Goal: Information Seeking & Learning: Find specific fact

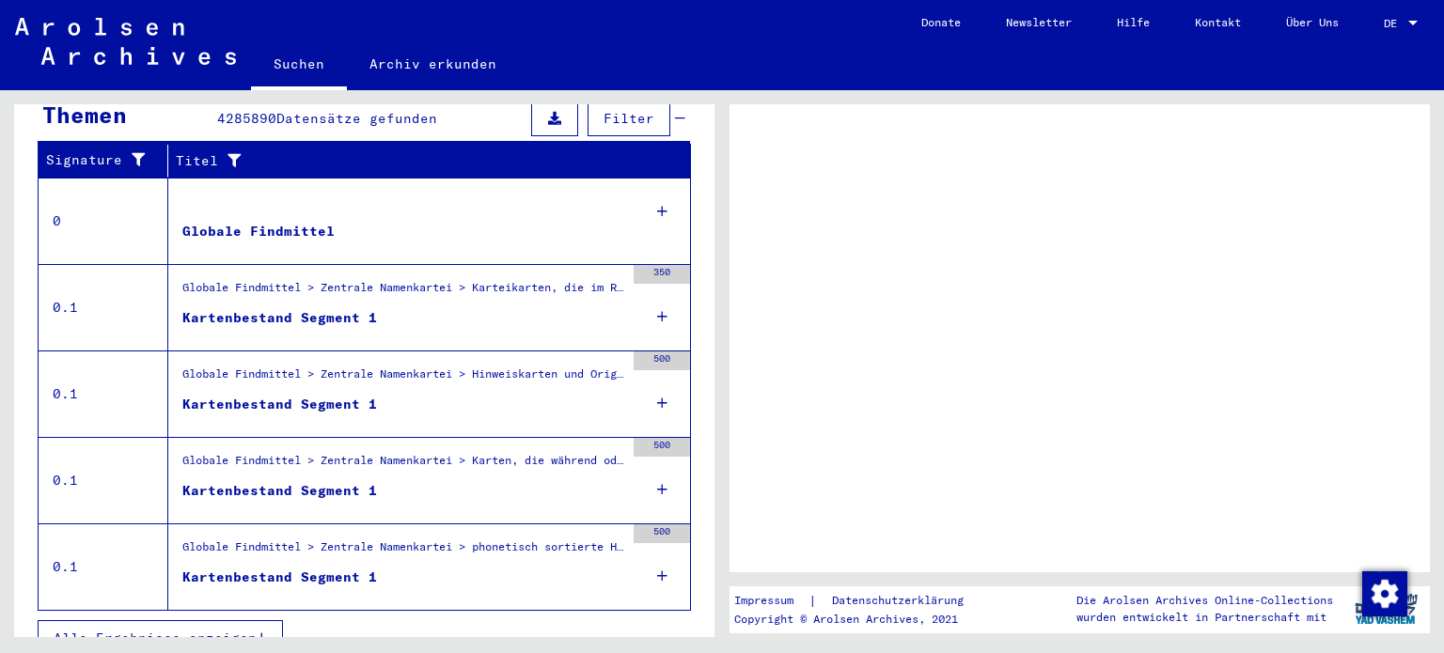
scroll to position [371, 0]
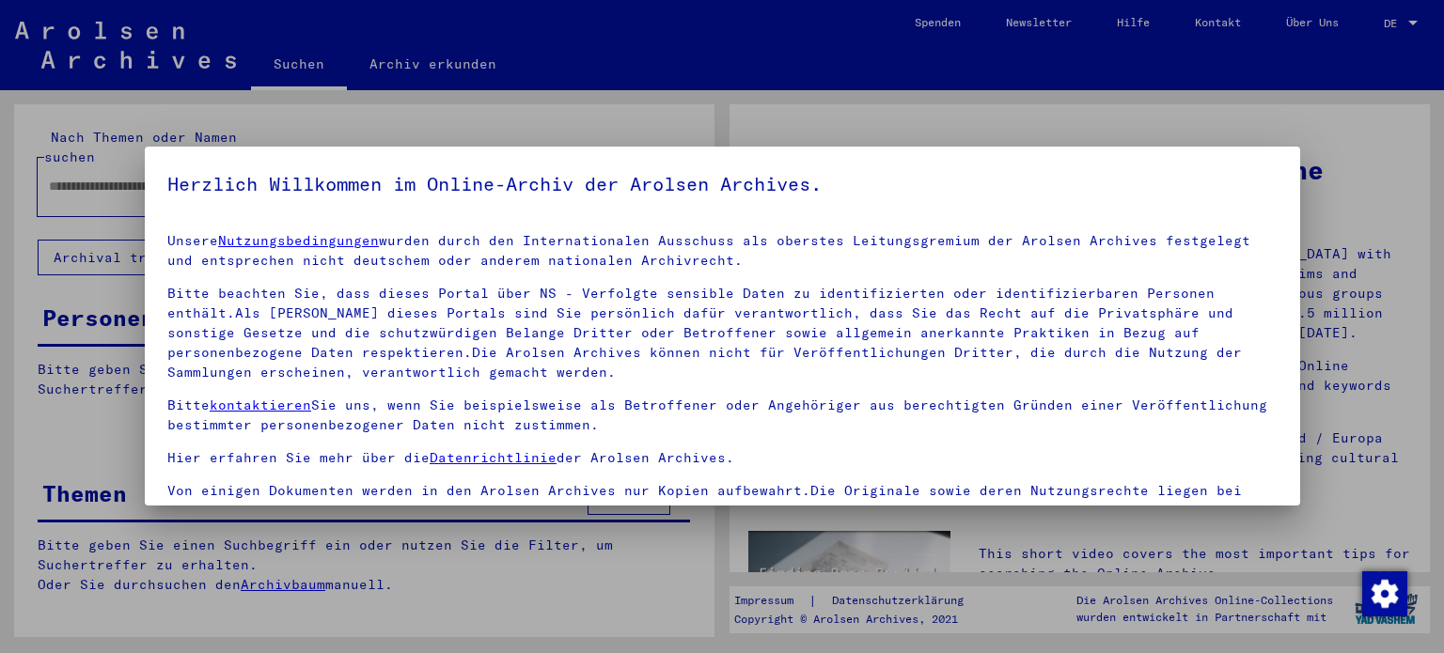
type input "**********"
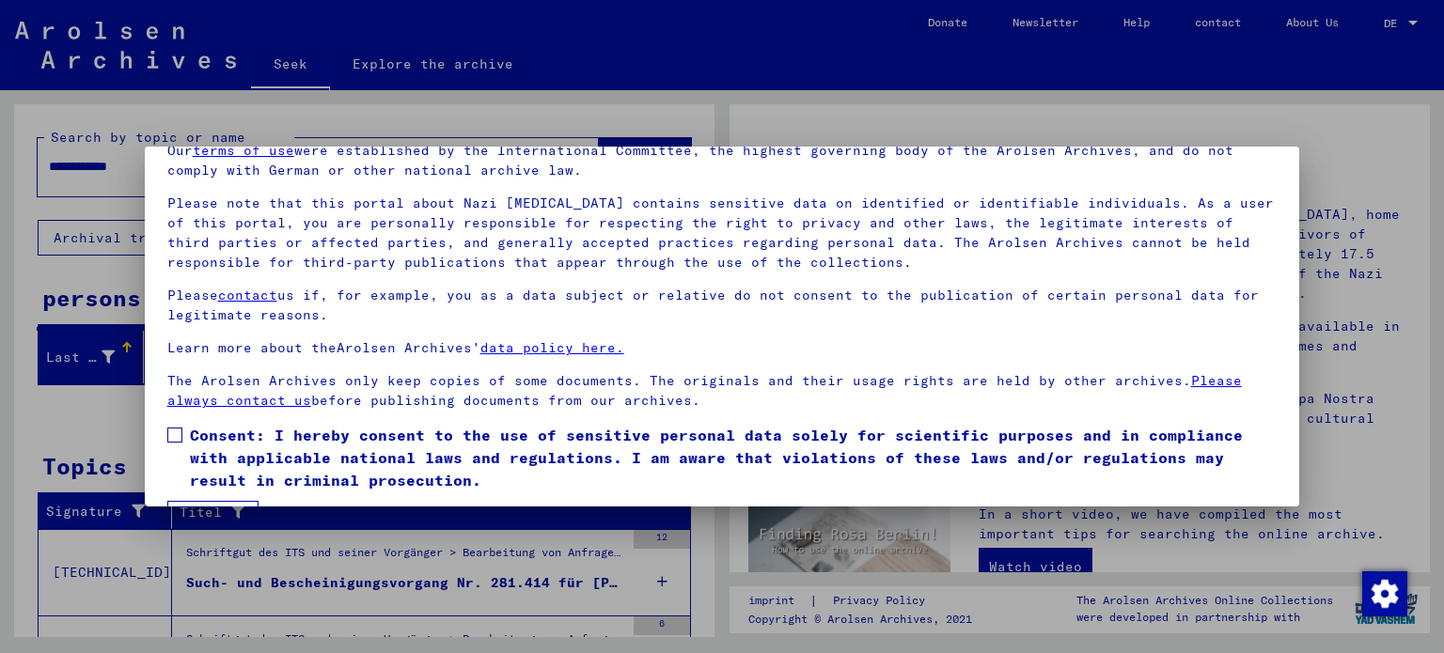
scroll to position [143, 0]
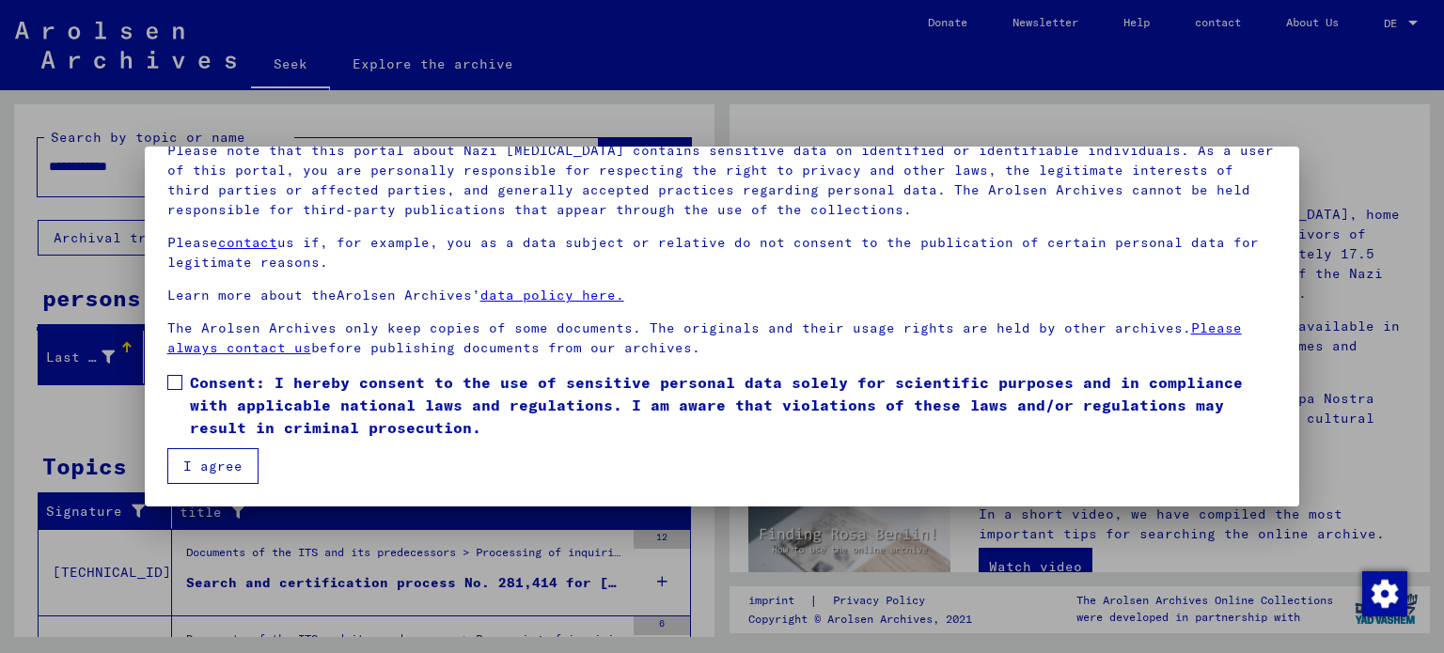
drag, startPoint x: 236, startPoint y: 393, endPoint x: 225, endPoint y: 435, distance: 43.8
click at [236, 393] on span "Consent: I hereby consent to the use of sensitive personal data solely for scie…" at bounding box center [734, 405] width 1088 height 68
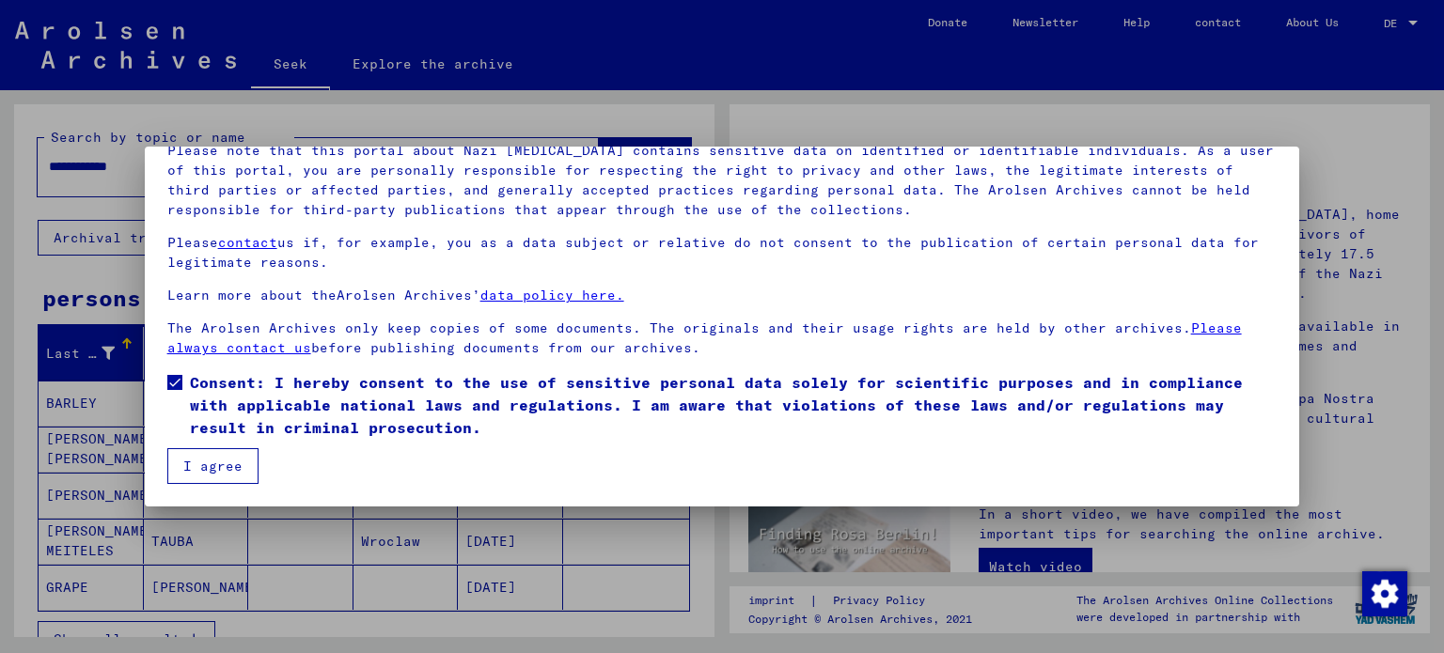
click at [225, 461] on font "I agree" at bounding box center [212, 466] width 59 height 17
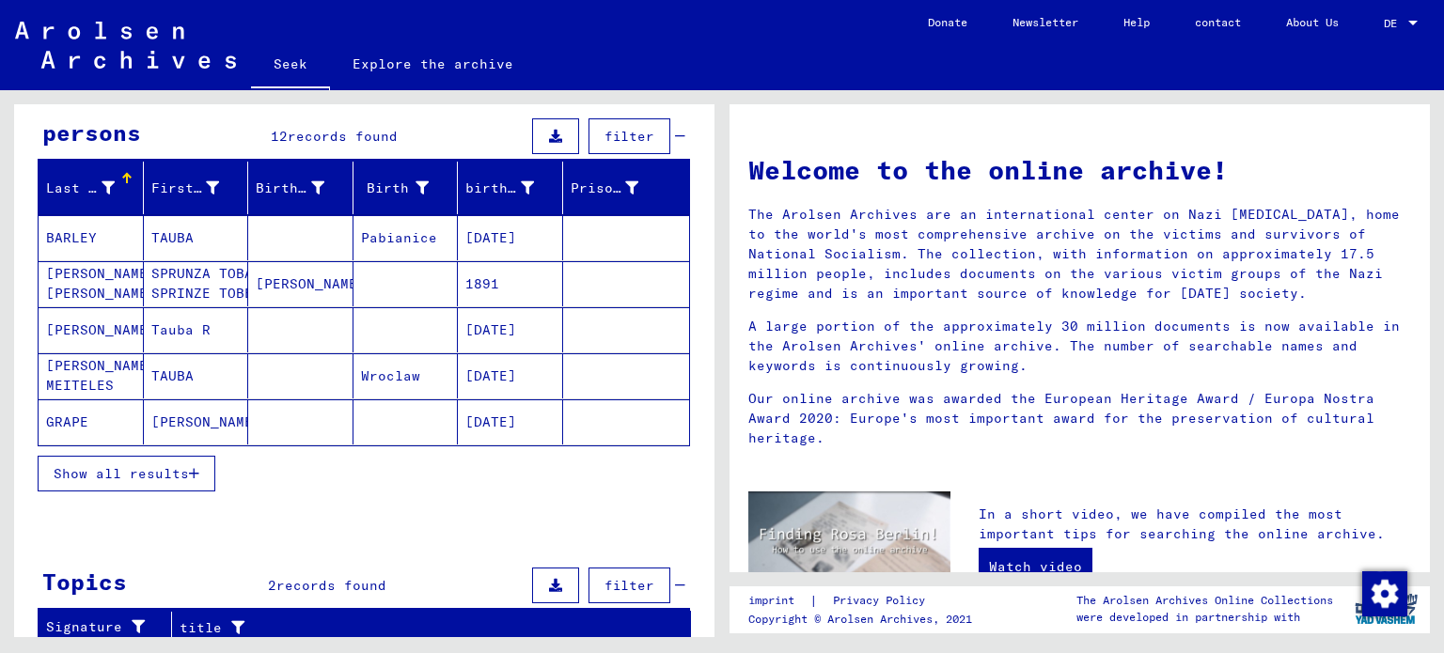
scroll to position [188, 0]
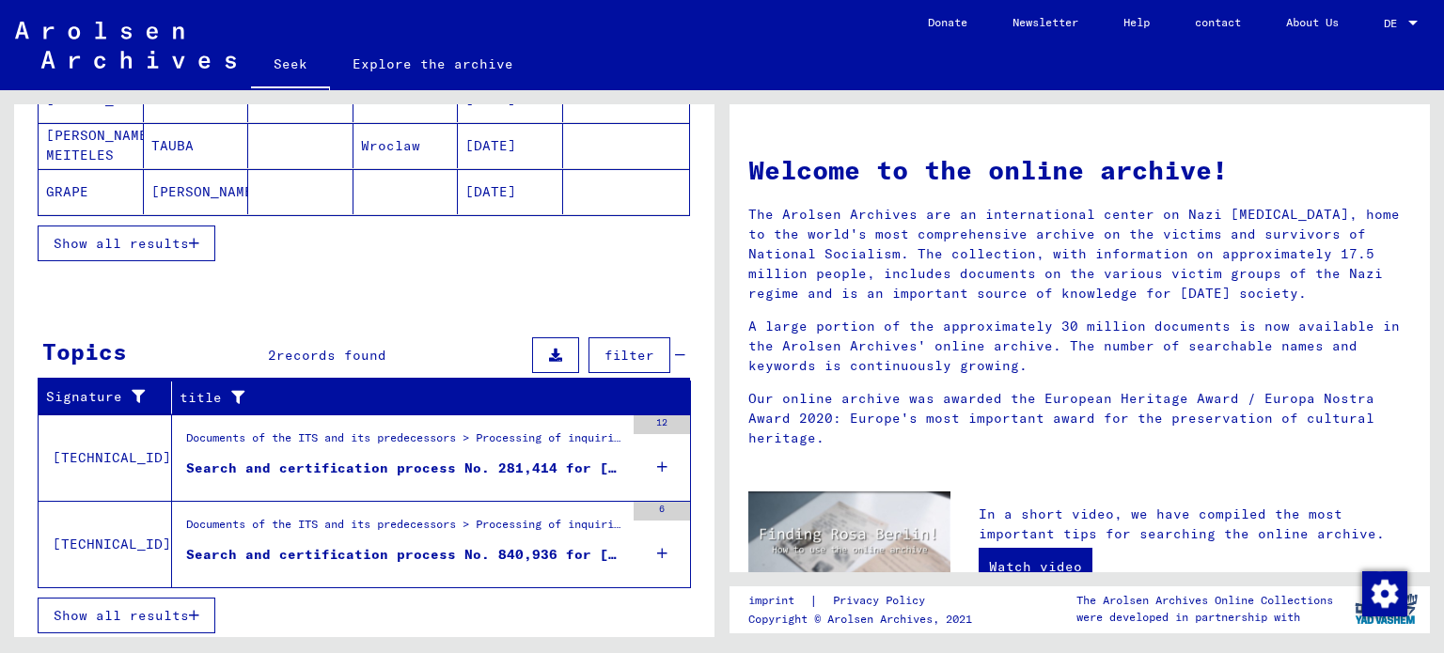
click at [532, 535] on div "Documents of the ITS and its predecessors > Processing of inquiries > Case-rela…" at bounding box center [405, 529] width 438 height 26
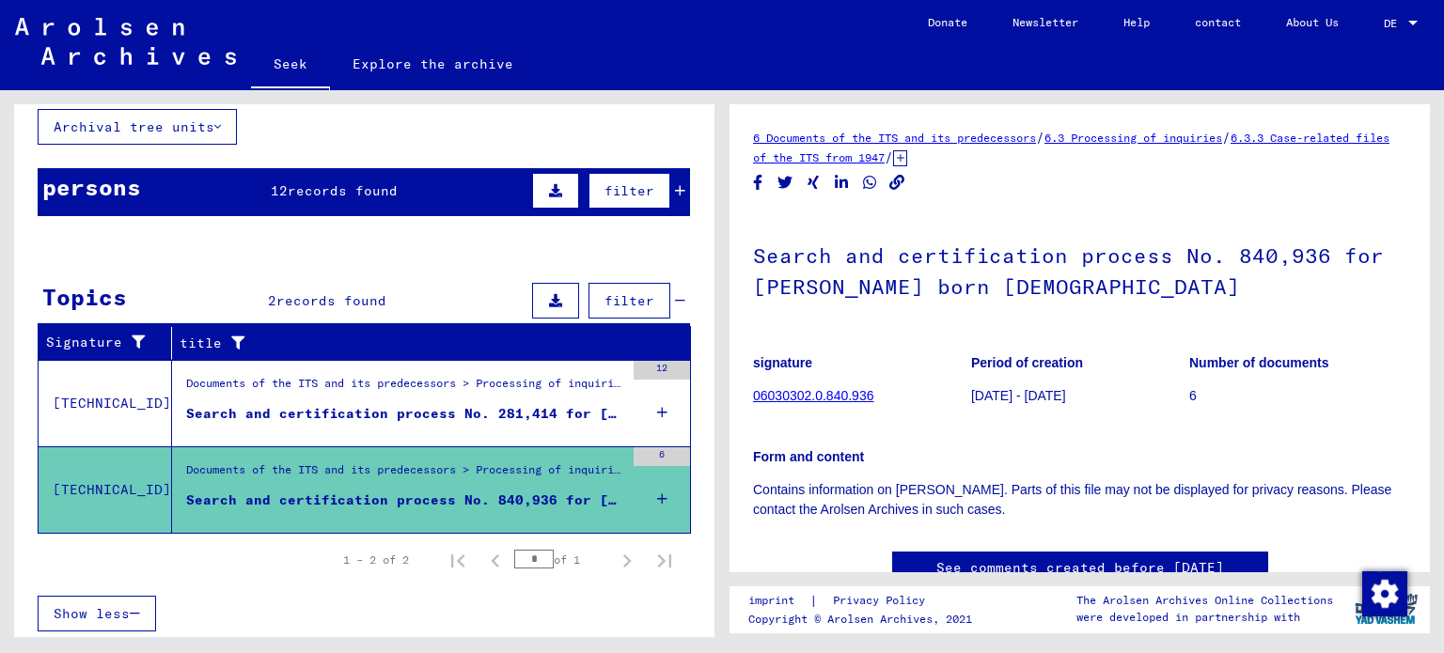
click at [372, 405] on font "Search and certification process No. 281,414 for [PERSON_NAME] born [DEMOGRAPHI…" at bounding box center [549, 413] width 727 height 17
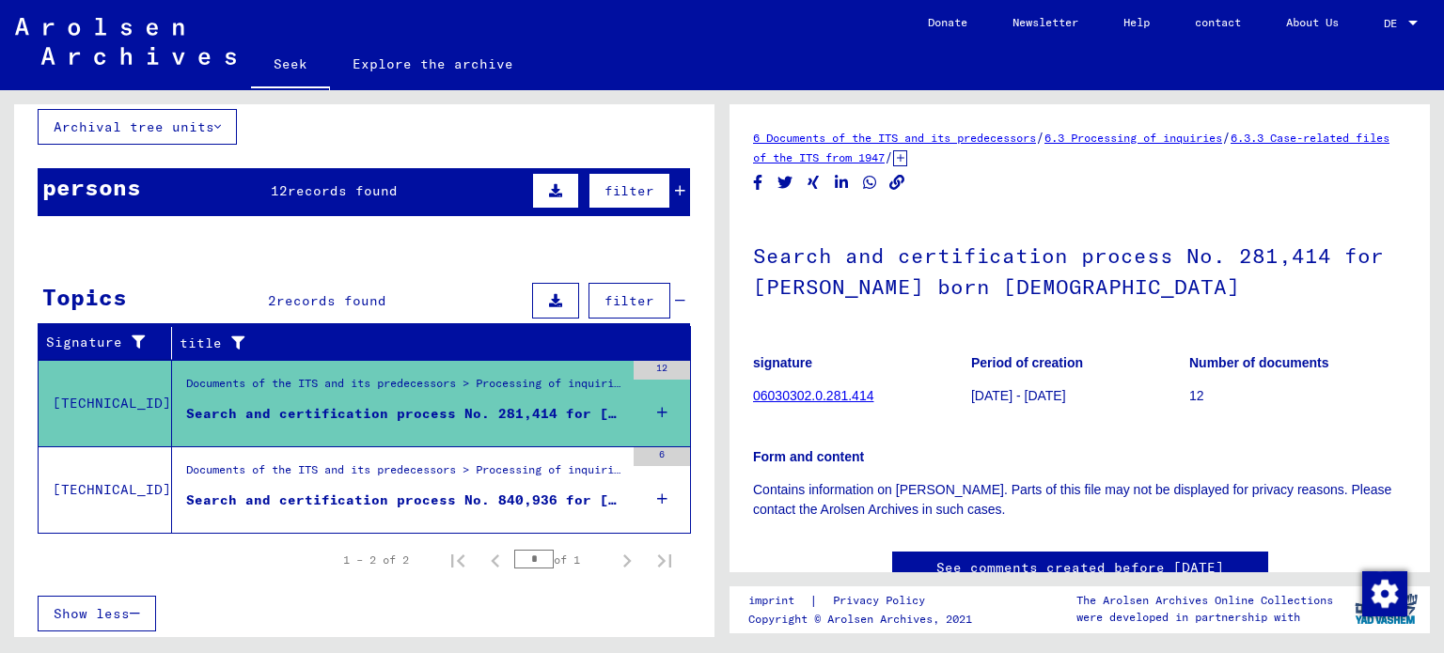
click at [384, 458] on mat-cell at bounding box center [405, 481] width 105 height 46
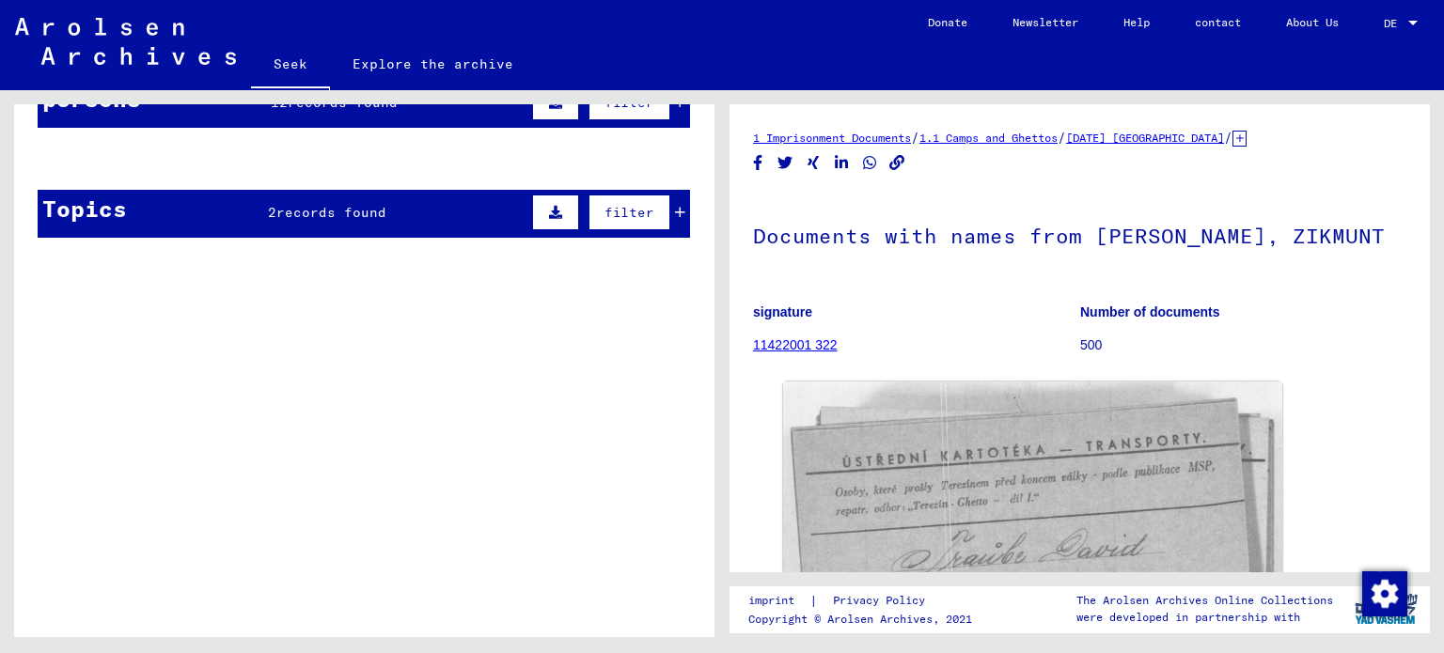
click at [312, 221] on mat-cell at bounding box center [300, 204] width 105 height 46
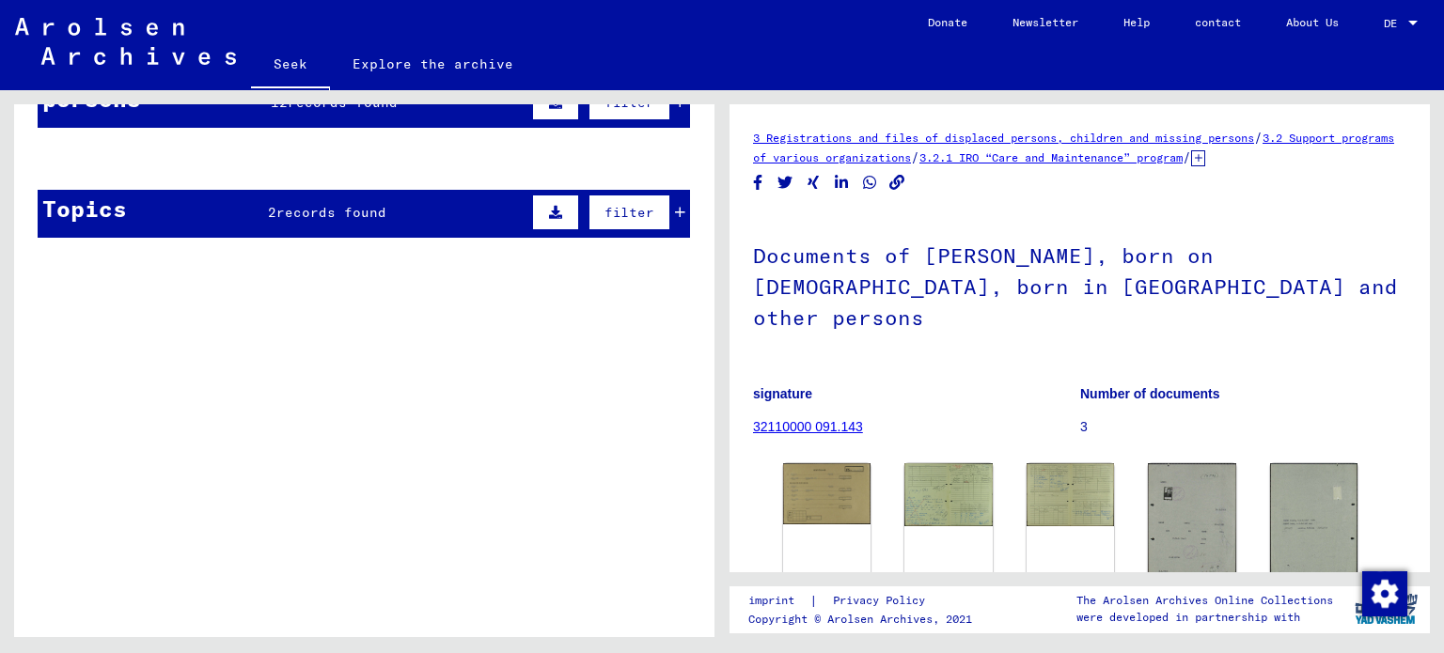
scroll to position [105, 0]
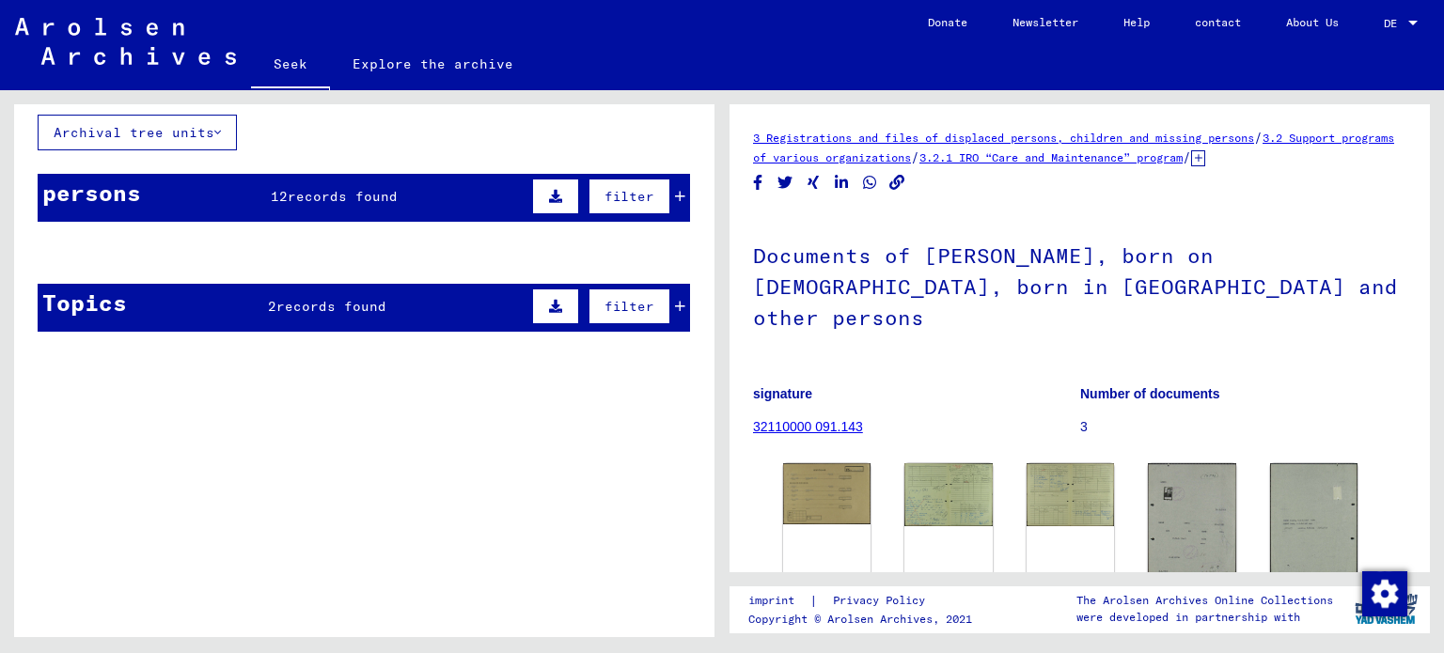
click at [384, 311] on mat-cell "Pabianice" at bounding box center [405, 298] width 105 height 46
click at [421, 301] on font "Pabianice" at bounding box center [399, 298] width 76 height 17
click at [101, 304] on mat-cell "BARLEY" at bounding box center [91, 298] width 105 height 46
click at [127, 305] on mat-cell "BARLEY" at bounding box center [91, 298] width 105 height 46
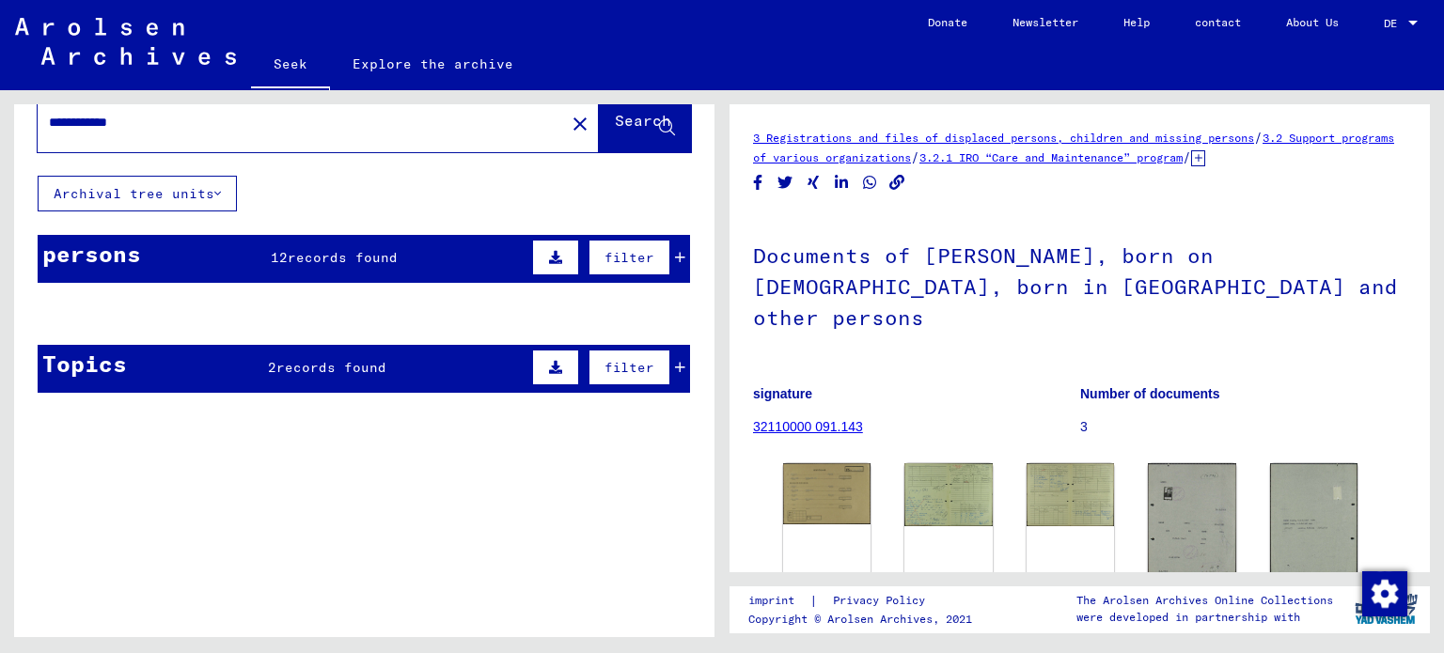
scroll to position [0, 0]
